Goal: Register for event/course

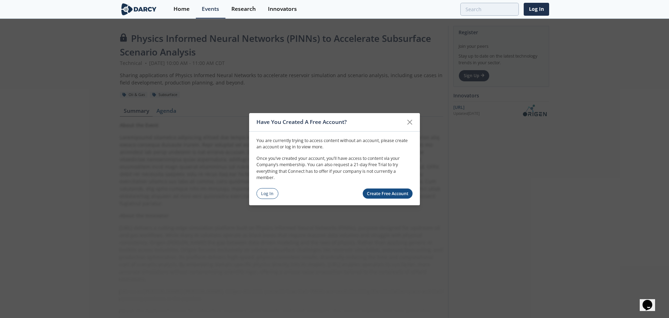
click at [380, 195] on link "Create Free Account" at bounding box center [388, 193] width 50 height 10
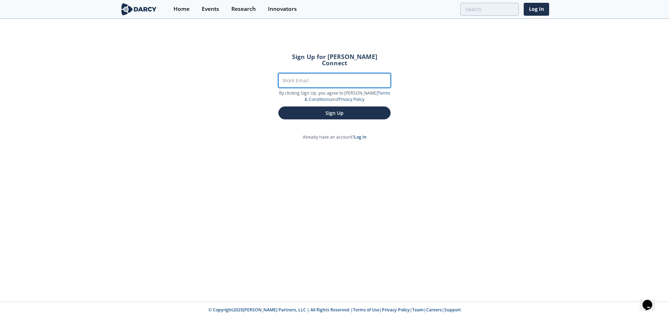
click at [298, 75] on input "Work Email" at bounding box center [334, 80] width 112 height 14
type input "[EMAIL_ADDRESS][DOMAIN_NAME]"
click at [313, 108] on form "Sign Up for [PERSON_NAME] Connect Work Email [EMAIL_ADDRESS][DOMAIN_NAME] By cl…" at bounding box center [335, 86] width 132 height 85
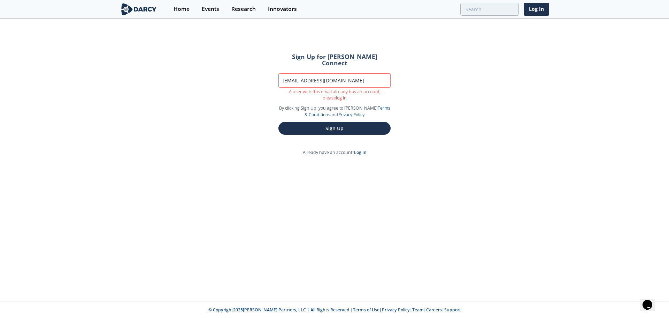
click at [336, 95] on link "log in" at bounding box center [341, 98] width 11 height 6
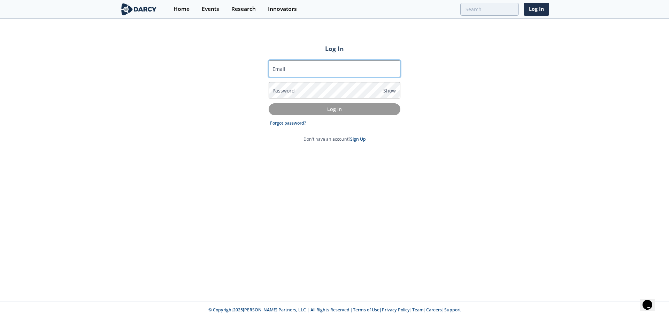
type input "[EMAIL_ADDRESS][DOMAIN_NAME]"
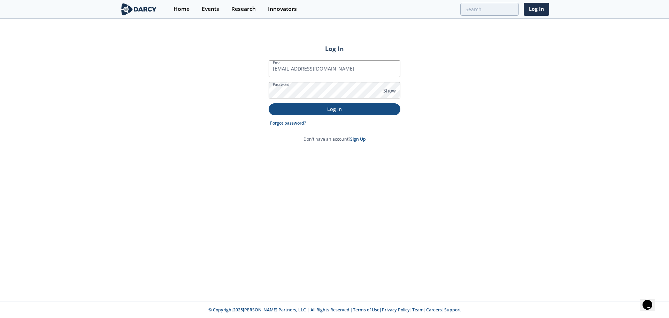
click at [330, 110] on p "Log In" at bounding box center [335, 108] width 122 height 7
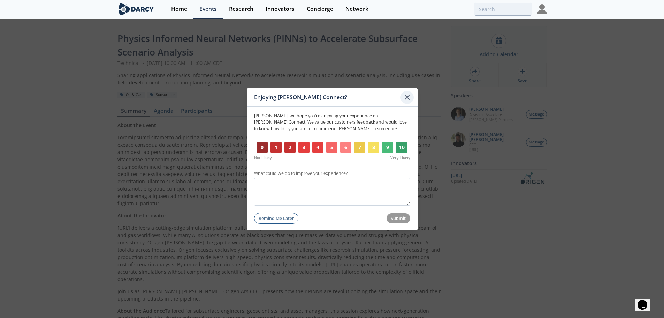
click at [406, 98] on icon at bounding box center [407, 97] width 4 height 4
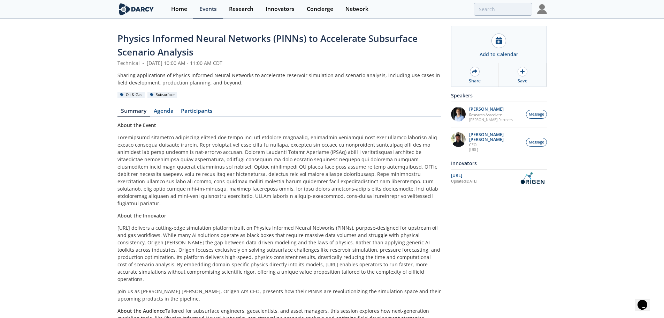
click at [477, 235] on div "Add to Calendar Share Save Speakers [PERSON_NAME] Research Associate [PERSON_NA…" at bounding box center [496, 177] width 101 height 303
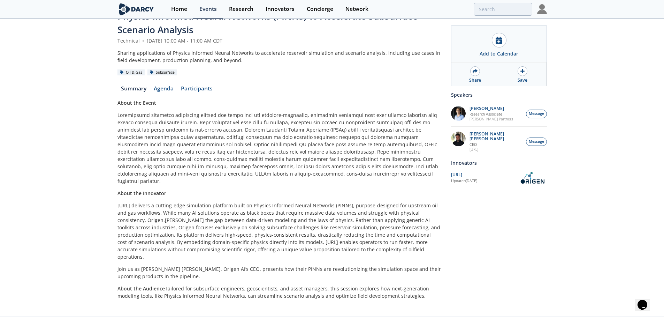
scroll to position [23, 0]
